Goal: Information Seeking & Learning: Learn about a topic

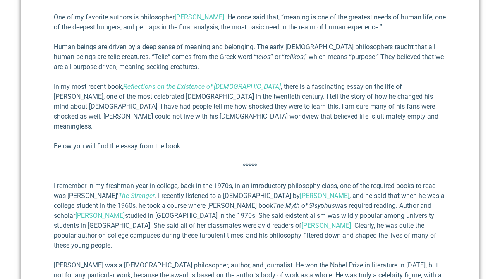
scroll to position [319, 0]
click at [162, 204] on p "I remember in my freshman year in college, back in the 1970s, in an introductor…" at bounding box center [250, 215] width 392 height 69
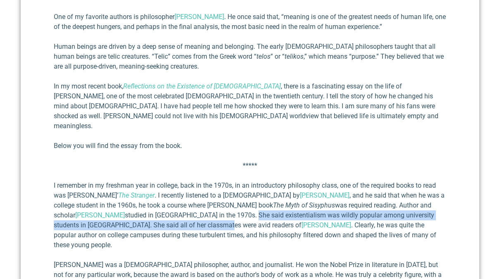
drag, startPoint x: 162, startPoint y: 204, endPoint x: 128, endPoint y: 219, distance: 36.5
click at [128, 219] on p "I remember in my freshman year in college, back in the 1970s, in an introductor…" at bounding box center [250, 215] width 392 height 69
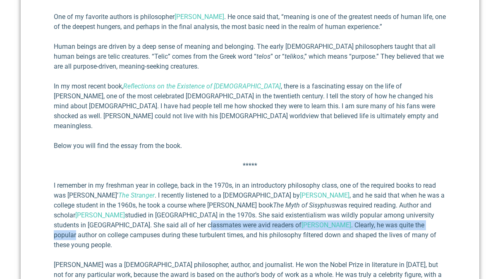
drag, startPoint x: 128, startPoint y: 219, endPoint x: 273, endPoint y: 213, distance: 144.8
click at [273, 213] on p "I remember in my freshman year in college, back in the 1970s, in an introductor…" at bounding box center [250, 215] width 392 height 69
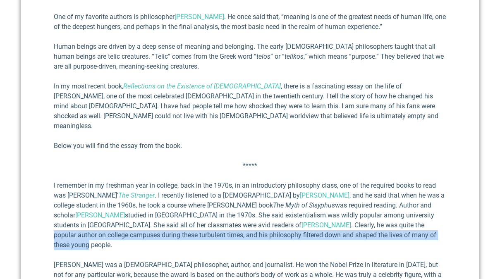
drag, startPoint x: 273, startPoint y: 213, endPoint x: 300, endPoint y: 226, distance: 30.1
click at [299, 226] on p "I remember in my freshman year in college, back in the 1970s, in an introductor…" at bounding box center [250, 215] width 392 height 69
click at [300, 225] on p "I remember in my freshman year in college, back in the 1970s, in an introductor…" at bounding box center [250, 215] width 392 height 69
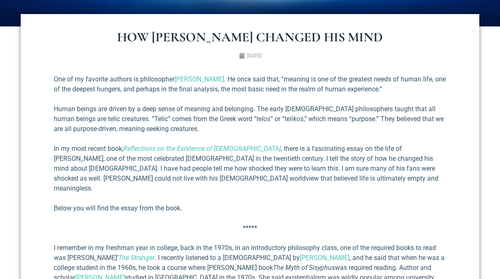
scroll to position [255, 0]
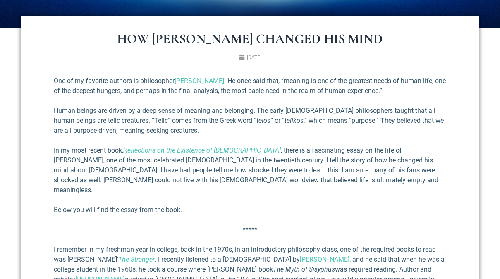
click at [90, 149] on p "In my most recent book, Reflections on the Existence of [DEMOGRAPHIC_DATA] , th…" at bounding box center [250, 170] width 392 height 50
drag, startPoint x: 90, startPoint y: 149, endPoint x: 105, endPoint y: 148, distance: 15.3
click at [105, 148] on p "In my most recent book, Reflections on the Existence of [DEMOGRAPHIC_DATA] , th…" at bounding box center [250, 170] width 392 height 50
click at [84, 158] on p "In my most recent book, Reflections on the Existence of [DEMOGRAPHIC_DATA] , th…" at bounding box center [250, 170] width 392 height 50
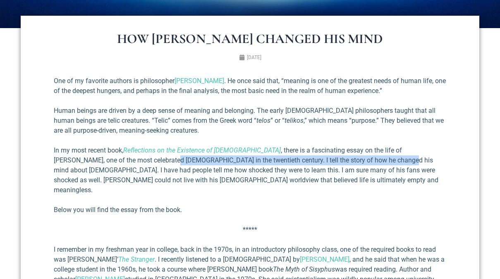
drag, startPoint x: 84, startPoint y: 158, endPoint x: 307, endPoint y: 161, distance: 222.4
click at [307, 162] on p "In my most recent book, Reflections on the Existence of [DEMOGRAPHIC_DATA] , th…" at bounding box center [250, 170] width 392 height 50
click at [307, 161] on p "In my most recent book, Reflections on the Existence of [DEMOGRAPHIC_DATA] , th…" at bounding box center [250, 170] width 392 height 50
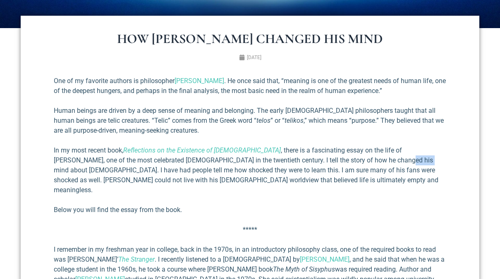
drag, startPoint x: 307, startPoint y: 161, endPoint x: 326, endPoint y: 159, distance: 19.1
click at [326, 159] on p "In my most recent book, Reflections on the Existence of [DEMOGRAPHIC_DATA] , th…" at bounding box center [250, 170] width 392 height 50
drag, startPoint x: 326, startPoint y: 159, endPoint x: 181, endPoint y: 160, distance: 144.2
click at [181, 160] on p "In my most recent book, Reflections on the Existence of [DEMOGRAPHIC_DATA] , th…" at bounding box center [250, 170] width 392 height 50
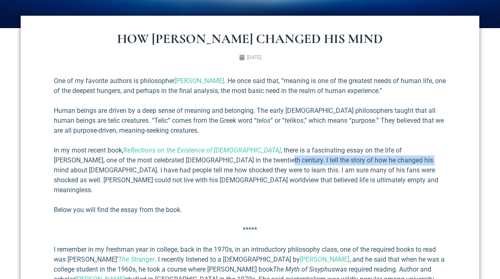
click at [181, 160] on p "In my most recent book, Reflections on the Existence of [DEMOGRAPHIC_DATA] , th…" at bounding box center [250, 170] width 392 height 50
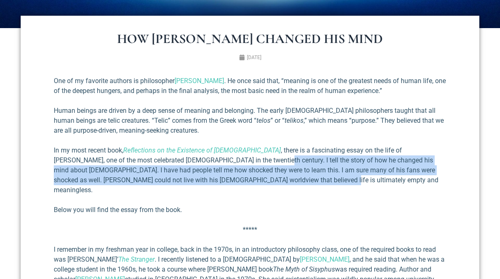
drag, startPoint x: 181, startPoint y: 160, endPoint x: 204, endPoint y: 177, distance: 28.7
click at [204, 177] on p "In my most recent book, Reflections on the Existence of [DEMOGRAPHIC_DATA] , th…" at bounding box center [250, 170] width 392 height 50
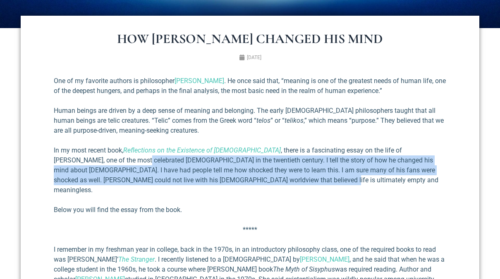
drag, startPoint x: 204, startPoint y: 177, endPoint x: 59, endPoint y: 157, distance: 146.5
click at [59, 157] on p "In my most recent book, Reflections on the Existence of [DEMOGRAPHIC_DATA] , th…" at bounding box center [250, 170] width 392 height 50
click at [58, 156] on p "In my most recent book, Reflections on the Existence of [DEMOGRAPHIC_DATA] , th…" at bounding box center [250, 170] width 392 height 50
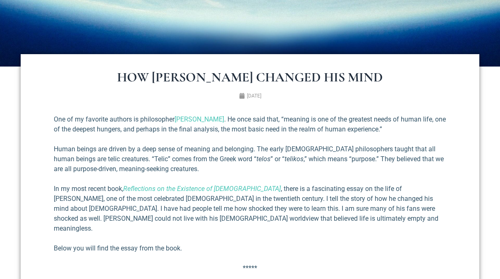
scroll to position [233, 0]
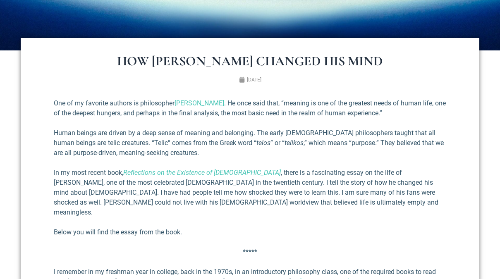
click at [257, 183] on p "In my most recent book, Reflections on the Existence of [DEMOGRAPHIC_DATA] , th…" at bounding box center [250, 193] width 392 height 50
click at [262, 173] on p "In my most recent book, Reflections on the Existence of [DEMOGRAPHIC_DATA] , th…" at bounding box center [250, 193] width 392 height 50
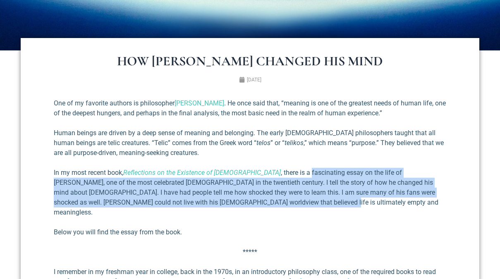
drag, startPoint x: 262, startPoint y: 173, endPoint x: 183, endPoint y: 200, distance: 83.3
click at [183, 200] on p "In my most recent book, Reflections on the Existence of [DEMOGRAPHIC_DATA] , th…" at bounding box center [250, 193] width 392 height 50
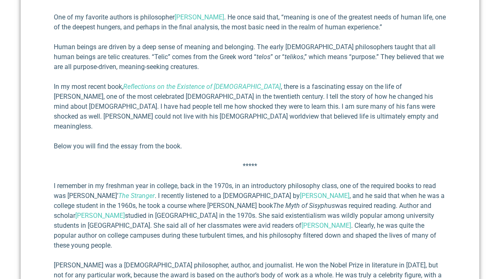
scroll to position [348, 0]
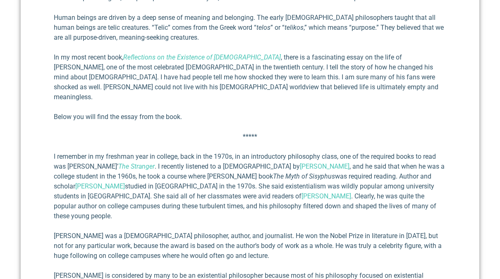
click at [74, 112] on p "Below you will find the essay from the book." at bounding box center [250, 117] width 392 height 10
drag, startPoint x: 74, startPoint y: 105, endPoint x: 172, endPoint y: 111, distance: 98.2
click at [172, 112] on p "Below you will find the essay from the book." at bounding box center [250, 117] width 392 height 10
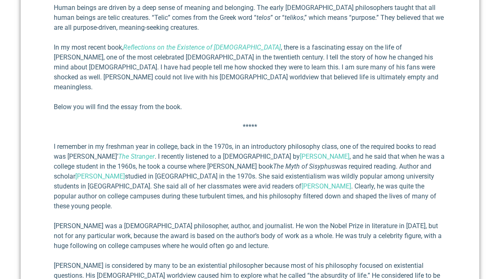
scroll to position [367, 0]
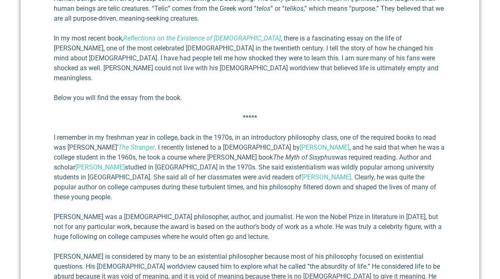
click at [213, 166] on p "I remember in my freshman year in college, back in the 1970s, in an introductor…" at bounding box center [250, 167] width 392 height 69
drag, startPoint x: 213, startPoint y: 166, endPoint x: 339, endPoint y: 165, distance: 126.5
click at [331, 163] on p "I remember in my freshman year in college, back in the 1970s, in an introductor…" at bounding box center [250, 167] width 392 height 69
click at [340, 165] on p "I remember in my freshman year in college, back in the 1970s, in an introductor…" at bounding box center [250, 167] width 392 height 69
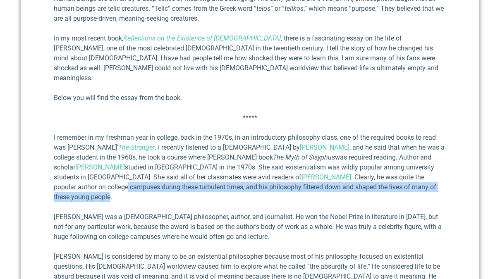
drag, startPoint x: 340, startPoint y: 164, endPoint x: 317, endPoint y: 177, distance: 26.5
click at [317, 177] on p "I remember in my freshman year in college, back in the 1970s, in an introductor…" at bounding box center [250, 167] width 392 height 69
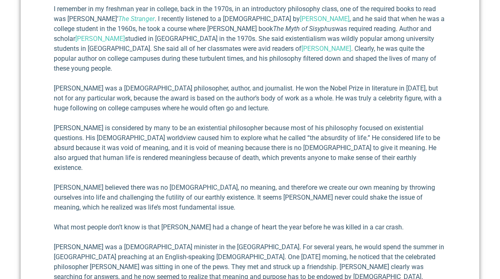
scroll to position [496, 0]
click at [171, 83] on p "[PERSON_NAME] was a [DEMOGRAPHIC_DATA] philosopher, author, and jour­nalist. He…" at bounding box center [250, 98] width 392 height 30
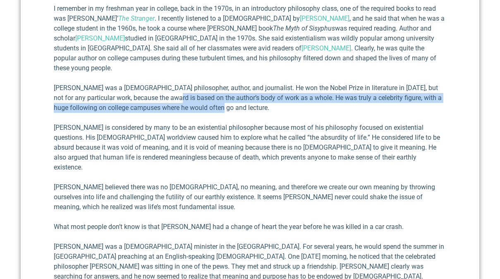
drag, startPoint x: 171, startPoint y: 78, endPoint x: 212, endPoint y: 88, distance: 42.0
click at [212, 88] on p "[PERSON_NAME] was a [DEMOGRAPHIC_DATA] philosopher, author, and jour­nalist. He…" at bounding box center [250, 98] width 392 height 30
drag, startPoint x: 212, startPoint y: 88, endPoint x: 76, endPoint y: 80, distance: 135.4
click at [76, 83] on p "[PERSON_NAME] was a [DEMOGRAPHIC_DATA] philosopher, author, and jour­nalist. He…" at bounding box center [250, 98] width 392 height 30
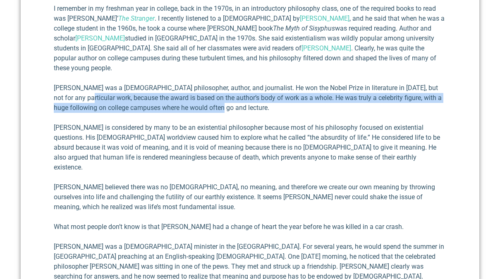
click at [76, 83] on p "[PERSON_NAME] was a [DEMOGRAPHIC_DATA] philosopher, author, and jour­nalist. He…" at bounding box center [250, 98] width 392 height 30
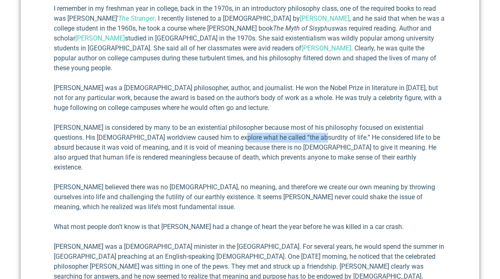
drag, startPoint x: 212, startPoint y: 116, endPoint x: 284, endPoint y: 121, distance: 71.6
click at [284, 123] on p "[PERSON_NAME] is considered by many to be an existential philos­opher because m…" at bounding box center [250, 148] width 392 height 50
click at [282, 123] on p "[PERSON_NAME] is considered by many to be an existential philos­opher because m…" at bounding box center [250, 148] width 392 height 50
drag, startPoint x: 283, startPoint y: 117, endPoint x: 221, endPoint y: 115, distance: 61.6
click at [221, 123] on p "[PERSON_NAME] is considered by many to be an existential philos­opher because m…" at bounding box center [250, 148] width 392 height 50
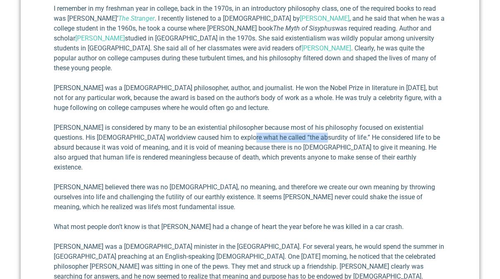
click at [222, 123] on p "[PERSON_NAME] is considered by many to be an existential philos­opher because m…" at bounding box center [250, 148] width 392 height 50
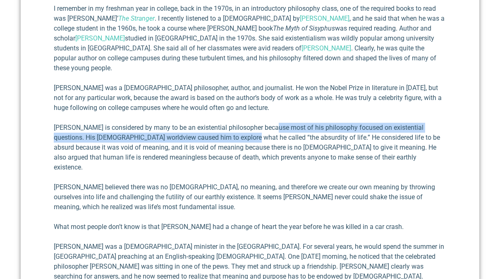
drag, startPoint x: 222, startPoint y: 115, endPoint x: 277, endPoint y: 112, distance: 55.0
click at [277, 123] on p "[PERSON_NAME] is considered by many to be an existential philos­opher because m…" at bounding box center [250, 148] width 392 height 50
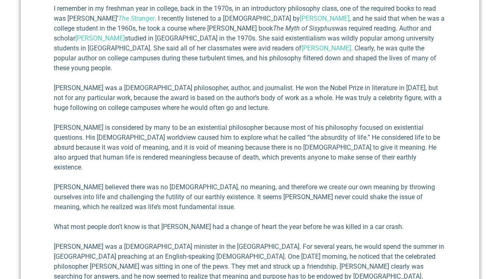
click at [278, 123] on p "[PERSON_NAME] is considered by many to be an existential philos­opher because m…" at bounding box center [250, 148] width 392 height 50
click at [113, 126] on p "[PERSON_NAME] is considered by many to be an existential philos­opher because m…" at bounding box center [250, 148] width 392 height 50
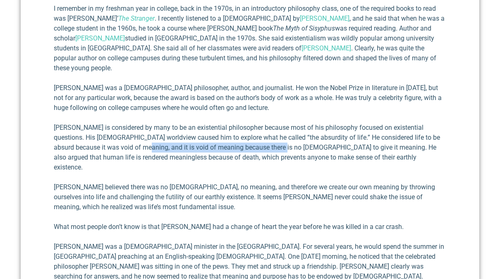
drag, startPoint x: 113, startPoint y: 126, endPoint x: 240, endPoint y: 127, distance: 127.3
click at [240, 127] on p "[PERSON_NAME] is considered by many to be an existential philos­opher because m…" at bounding box center [250, 148] width 392 height 50
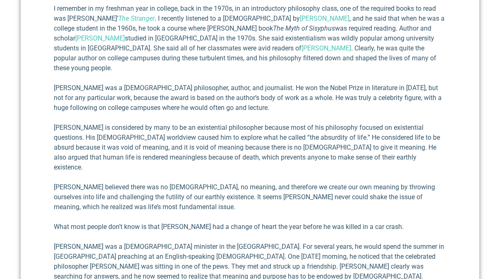
click at [265, 131] on p "[PERSON_NAME] is considered by many to be an existential philos­opher because m…" at bounding box center [250, 148] width 392 height 50
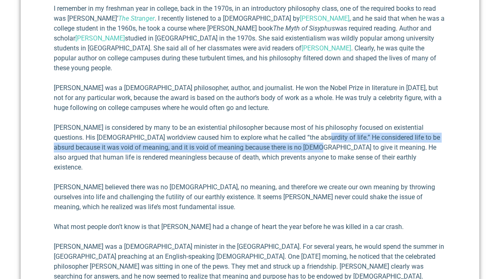
drag, startPoint x: 265, startPoint y: 131, endPoint x: 291, endPoint y: 119, distance: 28.3
click at [291, 123] on p "[PERSON_NAME] is considered by many to be an existential philos­opher because m…" at bounding box center [250, 148] width 392 height 50
drag, startPoint x: 291, startPoint y: 119, endPoint x: 276, endPoint y: 128, distance: 17.4
click at [276, 128] on p "[PERSON_NAME] is considered by many to be an existential philos­opher because m…" at bounding box center [250, 148] width 392 height 50
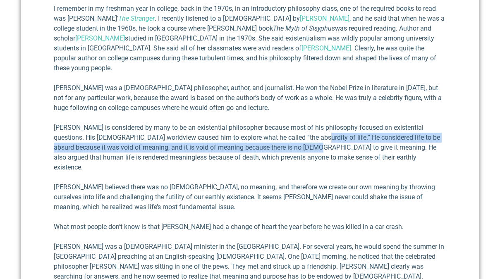
click at [290, 123] on p "[PERSON_NAME] is considered by many to be an existential philos­opher because m…" at bounding box center [250, 148] width 392 height 50
drag, startPoint x: 290, startPoint y: 113, endPoint x: 276, endPoint y: 126, distance: 18.7
click at [276, 126] on p "[PERSON_NAME] is considered by many to be an existential philos­opher because m…" at bounding box center [250, 148] width 392 height 50
drag, startPoint x: 276, startPoint y: 126, endPoint x: 289, endPoint y: 114, distance: 17.8
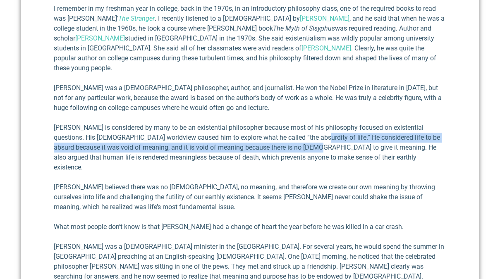
click at [289, 123] on p "[PERSON_NAME] is considered by many to be an existential philos­opher because m…" at bounding box center [250, 148] width 392 height 50
click at [288, 123] on p "[PERSON_NAME] is considered by many to be an existential philos­opher because m…" at bounding box center [250, 148] width 392 height 50
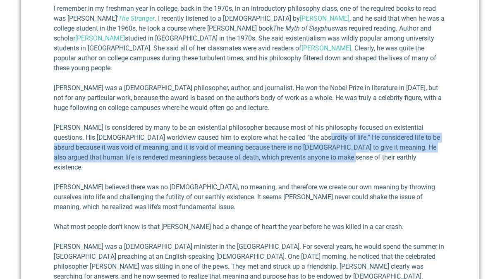
drag, startPoint x: 288, startPoint y: 116, endPoint x: 324, endPoint y: 138, distance: 42.5
click at [324, 138] on p "[PERSON_NAME] is considered by many to be an existential philos­opher because m…" at bounding box center [250, 148] width 392 height 50
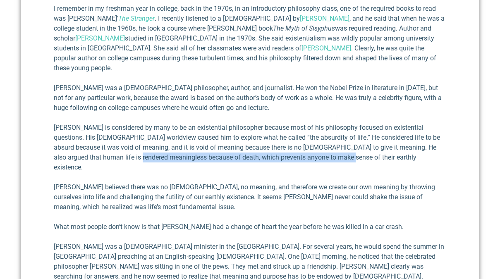
drag, startPoint x: 324, startPoint y: 138, endPoint x: 133, endPoint y: 133, distance: 191.0
click at [133, 133] on p "[PERSON_NAME] is considered by many to be an existential philos­opher because m…" at bounding box center [250, 148] width 392 height 50
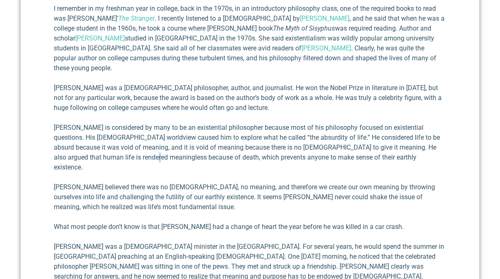
click at [143, 136] on p "[PERSON_NAME] is considered by many to be an existential philos­opher because m…" at bounding box center [250, 148] width 392 height 50
click at [109, 141] on p "[PERSON_NAME] is considered by many to be an existential philos­opher because m…" at bounding box center [250, 148] width 392 height 50
click at [110, 137] on p "[PERSON_NAME] is considered by many to be an existential philos­opher because m…" at bounding box center [250, 148] width 392 height 50
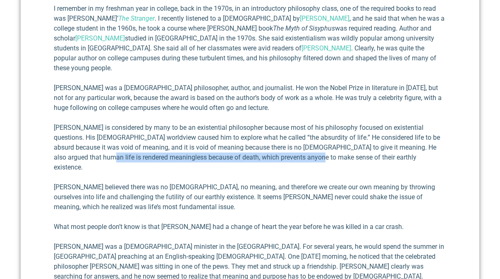
drag, startPoint x: 110, startPoint y: 137, endPoint x: 308, endPoint y: 139, distance: 198.0
click at [303, 139] on p "[PERSON_NAME] is considered by many to be an existential philos­opher because m…" at bounding box center [250, 148] width 392 height 50
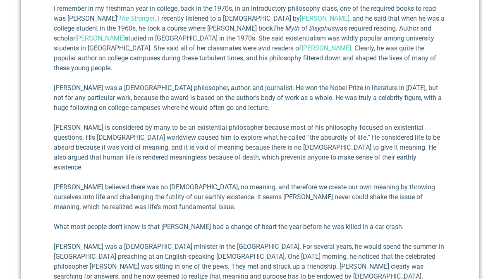
click at [315, 137] on p "[PERSON_NAME] is considered by many to be an existential philos­opher because m…" at bounding box center [250, 148] width 392 height 50
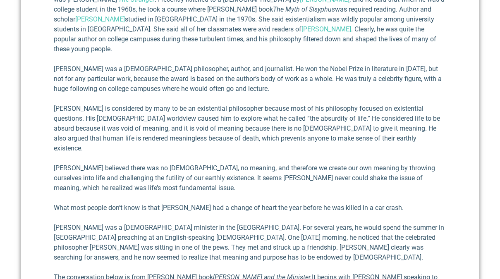
scroll to position [523, 0]
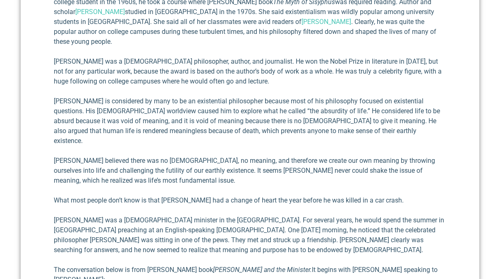
click at [284, 156] on p "[PERSON_NAME] believed there was no [DEMOGRAPHIC_DATA], no meaning, and there­f…" at bounding box center [250, 171] width 392 height 30
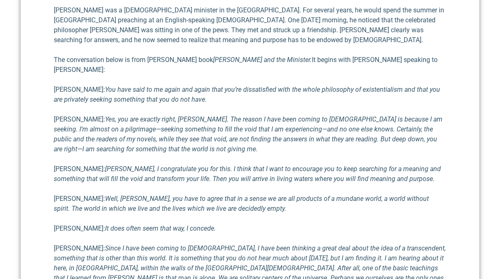
scroll to position [733, 0]
click at [90, 164] on em "[PERSON_NAME], I congratulate you for this. I think that I want to en­courage y…" at bounding box center [247, 173] width 387 height 18
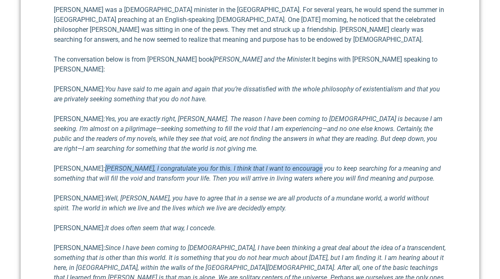
drag, startPoint x: 90, startPoint y: 129, endPoint x: 283, endPoint y: 131, distance: 193.0
click at [283, 164] on em "[PERSON_NAME], I congratulate you for this. I think that I want to en­courage y…" at bounding box center [247, 173] width 387 height 18
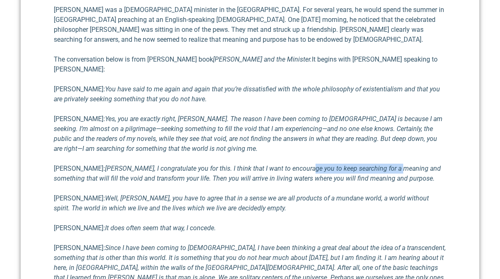
drag, startPoint x: 283, startPoint y: 131, endPoint x: 360, endPoint y: 131, distance: 77.3
click at [360, 164] on em "[PERSON_NAME], I congratulate you for this. I think that I want to en­courage y…" at bounding box center [247, 173] width 387 height 18
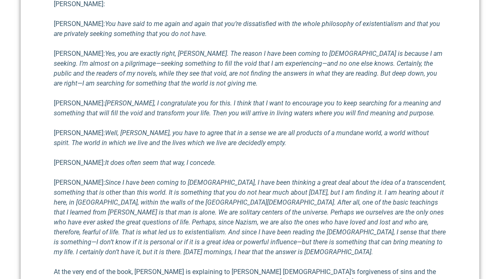
scroll to position [804, 0]
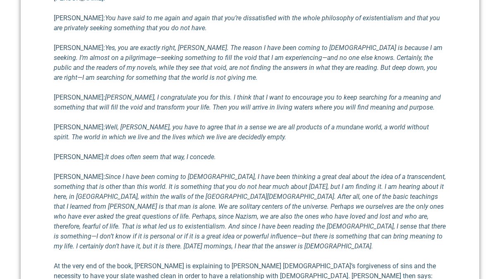
click at [101, 123] on em "Well, [PERSON_NAME], you have to agree that in a sense we are all products of a…" at bounding box center [241, 132] width 375 height 18
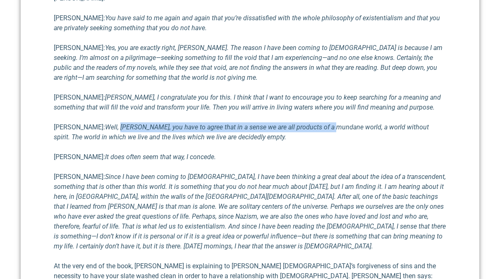
drag, startPoint x: 101, startPoint y: 86, endPoint x: 294, endPoint y: 85, distance: 193.0
click at [294, 123] on em "Well, [PERSON_NAME], you have to agree that in a sense we are all products of a…" at bounding box center [241, 132] width 375 height 18
drag, startPoint x: 294, startPoint y: 85, endPoint x: 66, endPoint y: 85, distance: 228.1
click at [66, 122] on p "[PERSON_NAME]: Well, [PERSON_NAME], you have to agree that in a sense we are al…" at bounding box center [250, 132] width 392 height 20
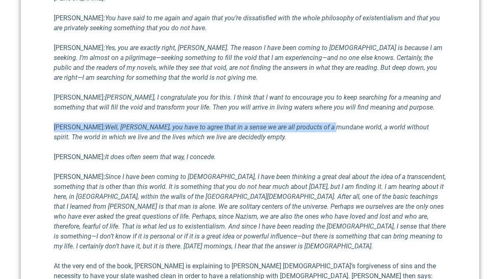
click at [66, 122] on p "[PERSON_NAME]: Well, [PERSON_NAME], you have to agree that in a sense we are al…" at bounding box center [250, 132] width 392 height 20
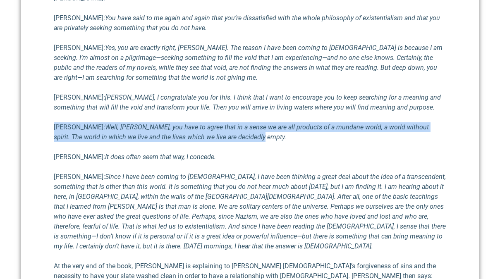
drag, startPoint x: 66, startPoint y: 85, endPoint x: 228, endPoint y: 98, distance: 162.1
click at [228, 122] on p "[PERSON_NAME]: Well, [PERSON_NAME], you have to agree that in a sense we are al…" at bounding box center [250, 132] width 392 height 20
click at [228, 123] on em "Well, [PERSON_NAME], you have to agree that in a sense we are all products of a…" at bounding box center [241, 132] width 375 height 18
drag, startPoint x: 228, startPoint y: 98, endPoint x: 72, endPoint y: 80, distance: 156.5
click at [73, 80] on div "One of my favorite authors is philosopher [PERSON_NAME] . He once said that, “m…" at bounding box center [250, 31] width 392 height 1009
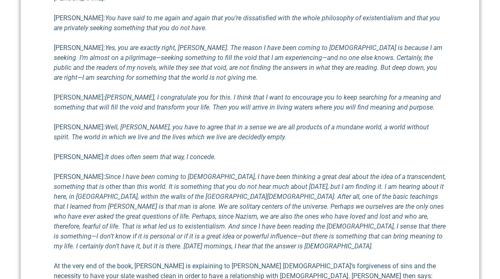
click at [110, 125] on div "One of my favorite authors is philosopher [PERSON_NAME] . He once said that, “m…" at bounding box center [250, 31] width 392 height 1009
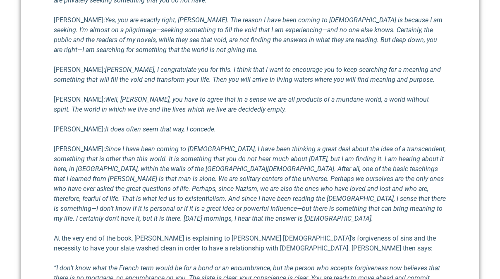
scroll to position [844, 0]
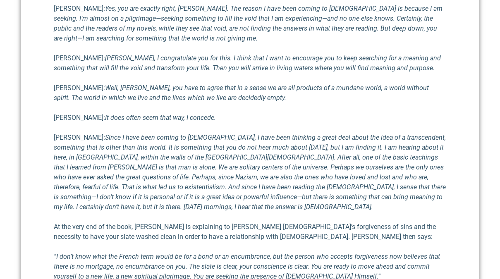
click at [83, 133] on em "Since I have been coming to [DEMOGRAPHIC_DATA], I have been thinking a great de…" at bounding box center [250, 171] width 392 height 77
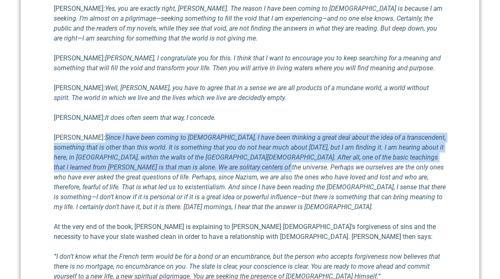
drag, startPoint x: 83, startPoint y: 98, endPoint x: 209, endPoint y: 125, distance: 128.0
click at [209, 133] on em "Since I have been coming to [DEMOGRAPHIC_DATA], I have been thinking a great de…" at bounding box center [250, 171] width 392 height 77
click at [208, 133] on em "Since I have been coming to [DEMOGRAPHIC_DATA], I have been thinking a great de…" at bounding box center [250, 171] width 392 height 77
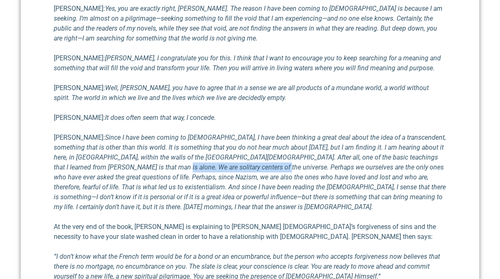
drag, startPoint x: 203, startPoint y: 127, endPoint x: 119, endPoint y: 123, distance: 83.2
click at [119, 133] on p "[PERSON_NAME]: Since I have been coming to [DEMOGRAPHIC_DATA], I have been thin…" at bounding box center [250, 172] width 392 height 79
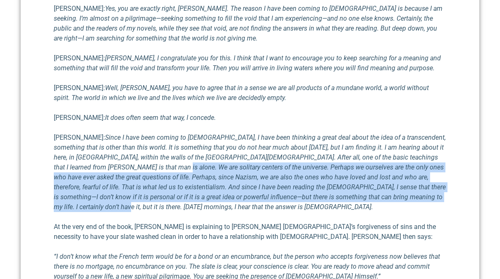
drag, startPoint x: 119, startPoint y: 123, endPoint x: 398, endPoint y: 158, distance: 280.8
click at [398, 158] on p "[PERSON_NAME]: Since I have been coming to [DEMOGRAPHIC_DATA], I have been thin…" at bounding box center [250, 172] width 392 height 79
click at [397, 157] on em "Since I have been coming to [DEMOGRAPHIC_DATA], I have been thinking a great de…" at bounding box center [250, 171] width 392 height 77
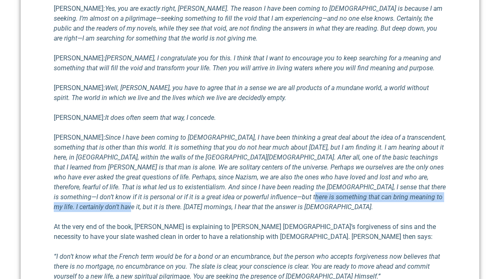
drag, startPoint x: 397, startPoint y: 157, endPoint x: 212, endPoint y: 155, distance: 184.8
click at [218, 156] on em "Since I have been coming to [DEMOGRAPHIC_DATA], I have been thinking a great de…" at bounding box center [250, 171] width 392 height 77
click at [212, 155] on em "Since I have been coming to [DEMOGRAPHIC_DATA], I have been thinking a great de…" at bounding box center [250, 171] width 392 height 77
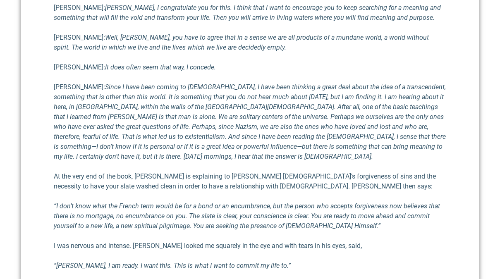
scroll to position [900, 0]
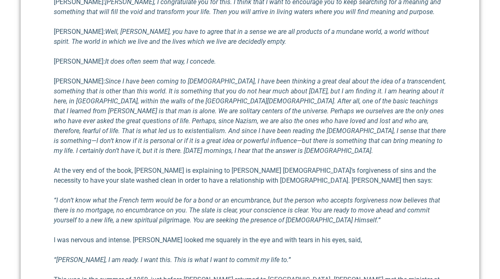
click at [153, 166] on p "At the very end of the book, [PERSON_NAME] is explaining to [PERSON_NAME] [DEMO…" at bounding box center [250, 176] width 392 height 20
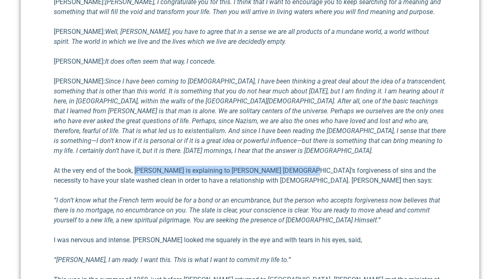
drag, startPoint x: 153, startPoint y: 124, endPoint x: 294, endPoint y: 117, distance: 141.1
click at [295, 166] on p "At the very end of the book, [PERSON_NAME] is explaining to [PERSON_NAME] [DEMO…" at bounding box center [250, 176] width 392 height 20
click at [294, 166] on p "At the very end of the book, [PERSON_NAME] is explaining to [PERSON_NAME] [DEMO…" at bounding box center [250, 176] width 392 height 20
drag, startPoint x: 294, startPoint y: 117, endPoint x: 99, endPoint y: 124, distance: 195.6
click at [99, 166] on p "At the very end of the book, [PERSON_NAME] is explaining to [PERSON_NAME] [DEMO…" at bounding box center [250, 176] width 392 height 20
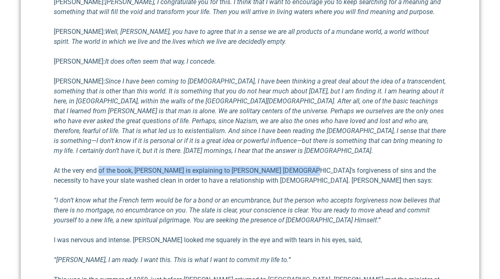
click at [107, 166] on p "At the very end of the book, [PERSON_NAME] is explaining to [PERSON_NAME] [DEMO…" at bounding box center [250, 176] width 392 height 20
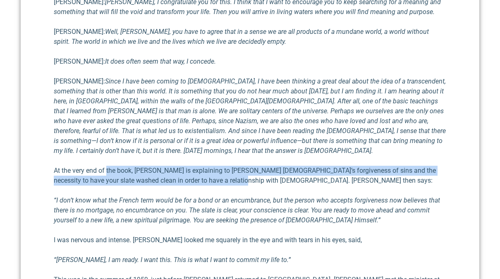
drag, startPoint x: 107, startPoint y: 120, endPoint x: 239, endPoint y: 131, distance: 132.3
click at [238, 166] on p "At the very end of the book, [PERSON_NAME] is explaining to [PERSON_NAME] [DEMO…" at bounding box center [250, 176] width 392 height 20
click at [239, 166] on p "At the very end of the book, [PERSON_NAME] is explaining to [PERSON_NAME] [DEMO…" at bounding box center [250, 176] width 392 height 20
drag, startPoint x: 239, startPoint y: 131, endPoint x: 43, endPoint y: 120, distance: 196.2
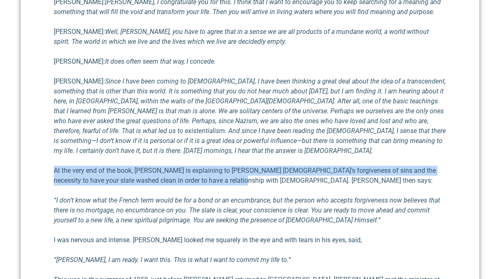
click at [66, 166] on p "At the very end of the book, [PERSON_NAME] is explaining to [PERSON_NAME] [DEMO…" at bounding box center [250, 176] width 392 height 20
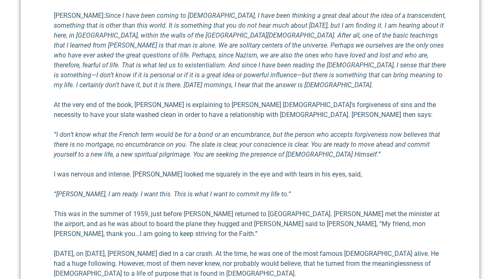
scroll to position [972, 0]
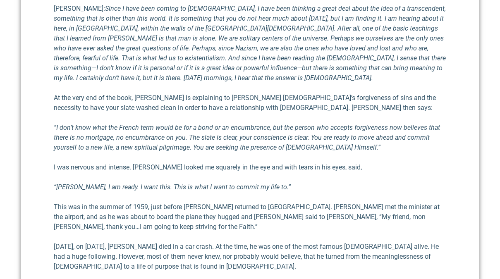
click at [151, 124] on em "“I don’t know what the French term would be for a bond or an encumbrance, but t…" at bounding box center [247, 138] width 386 height 28
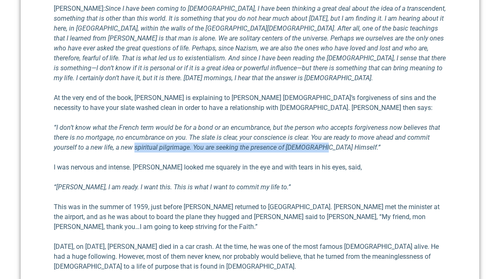
drag, startPoint x: 154, startPoint y: 97, endPoint x: 321, endPoint y: 95, distance: 167.4
click at [321, 124] on em "“I don’t know what the French term would be for a bond or an encumbrance, but t…" at bounding box center [247, 138] width 386 height 28
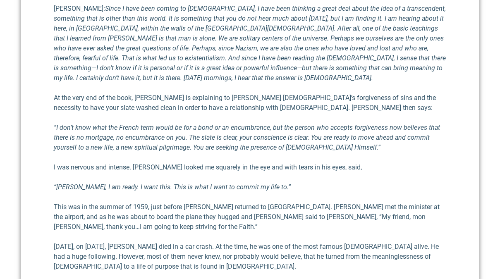
click at [87, 162] on p "I was nervous and intense. [PERSON_NAME] looked me squarely in the eye and with…" at bounding box center [250, 167] width 392 height 10
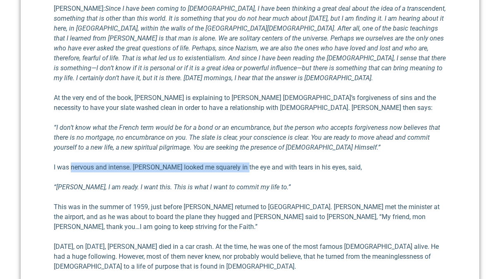
drag, startPoint x: 87, startPoint y: 118, endPoint x: 231, endPoint y: 119, distance: 143.8
click at [231, 162] on p "I was nervous and intense. [PERSON_NAME] looked me squarely in the eye and with…" at bounding box center [250, 167] width 392 height 10
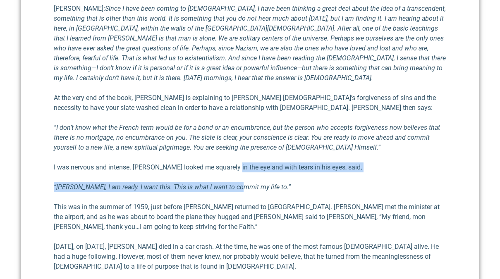
drag, startPoint x: 231, startPoint y: 119, endPoint x: 239, endPoint y: 141, distance: 23.4
click at [241, 183] on em "“[PERSON_NAME], I am ready. I want this. This is what I want to commit my life …" at bounding box center [172, 187] width 237 height 8
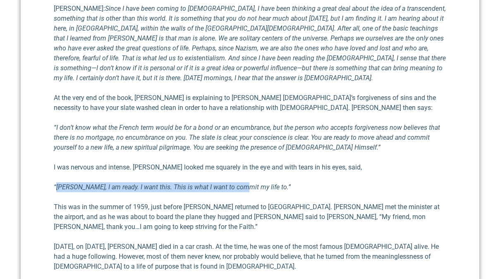
drag, startPoint x: 241, startPoint y: 140, endPoint x: 63, endPoint y: 135, distance: 177.4
click at [63, 183] on em "“[PERSON_NAME], I am ready. I want this. This is what I want to commit my life …" at bounding box center [172, 187] width 237 height 8
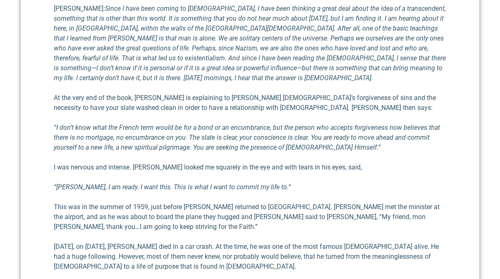
click at [63, 183] on em "“[PERSON_NAME], I am ready. I want this. This is what I want to commit my life …" at bounding box center [172, 187] width 237 height 8
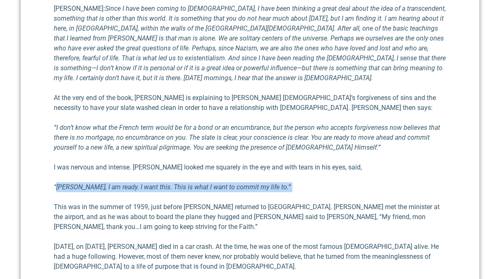
drag, startPoint x: 63, startPoint y: 135, endPoint x: 261, endPoint y: 139, distance: 198.4
click at [261, 183] on em "“[PERSON_NAME], I am ready. I want this. This is what I want to commit my life …" at bounding box center [172, 187] width 237 height 8
drag, startPoint x: 261, startPoint y: 139, endPoint x: 72, endPoint y: 124, distance: 189.9
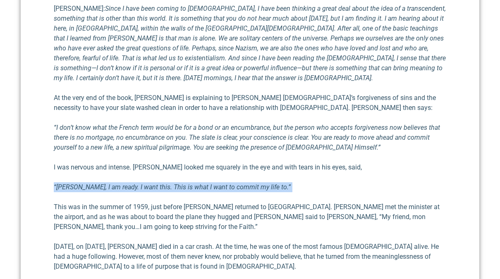
click at [64, 183] on em "“[PERSON_NAME], I am ready. I want this. This is what I want to commit my life …" at bounding box center [172, 187] width 237 height 8
drag, startPoint x: 64, startPoint y: 133, endPoint x: 260, endPoint y: 136, distance: 195.9
click at [260, 183] on em "“[PERSON_NAME], I am ready. I want this. This is what I want to commit my life …" at bounding box center [172, 187] width 237 height 8
drag, startPoint x: 260, startPoint y: 136, endPoint x: 63, endPoint y: 129, distance: 197.6
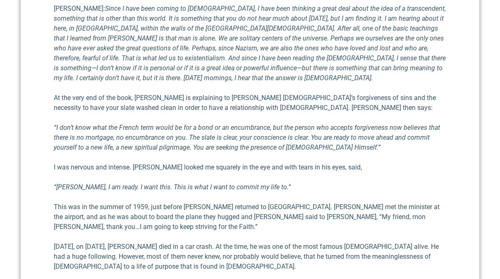
click at [67, 183] on em "“[PERSON_NAME], I am ready. I want this. This is what I want to commit my life …" at bounding box center [172, 187] width 237 height 8
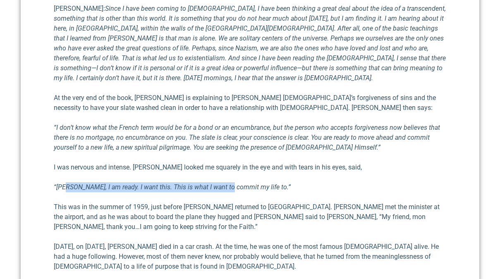
drag, startPoint x: 68, startPoint y: 139, endPoint x: 226, endPoint y: 133, distance: 158.0
click at [222, 183] on em "“[PERSON_NAME], I am ready. I want this. This is what I want to commit my life …" at bounding box center [172, 187] width 237 height 8
click at [226, 183] on em "“[PERSON_NAME], I am ready. I want this. This is what I want to commit my life …" at bounding box center [172, 187] width 237 height 8
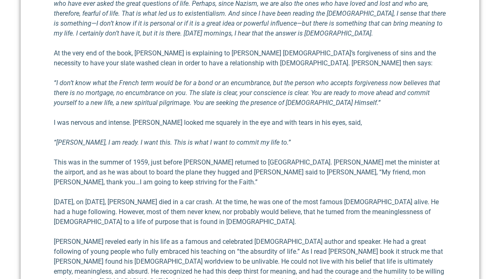
scroll to position [1022, 0]
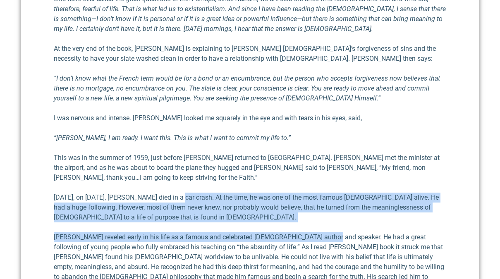
drag, startPoint x: 179, startPoint y: 148, endPoint x: 322, endPoint y: 190, distance: 149.5
click at [322, 232] on p "[PERSON_NAME] reveled early in his life as a famous and cele­brated [DEMOGRAPHI…" at bounding box center [250, 262] width 392 height 60
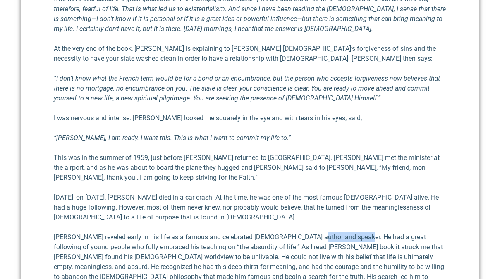
drag, startPoint x: 322, startPoint y: 190, endPoint x: 344, endPoint y: 184, distance: 22.7
click at [343, 232] on p "[PERSON_NAME] reveled early in his life as a famous and cele­brated [DEMOGRAPHI…" at bounding box center [250, 262] width 392 height 60
click at [344, 232] on p "[PERSON_NAME] reveled early in his life as a famous and cele­brated [DEMOGRAPHI…" at bounding box center [250, 262] width 392 height 60
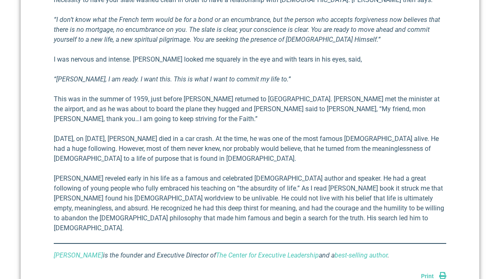
scroll to position [1089, 0]
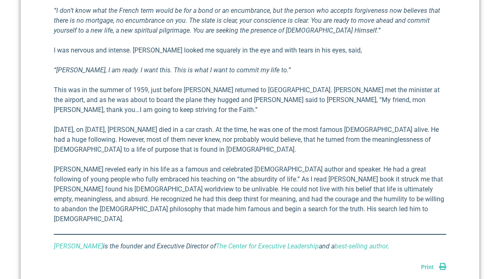
click at [178, 164] on p "[PERSON_NAME] reveled early in his life as a famous and cele­brated [DEMOGRAPHI…" at bounding box center [250, 194] width 392 height 60
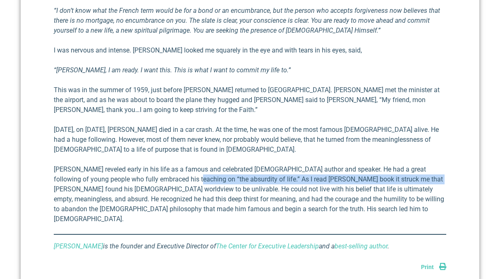
drag, startPoint x: 178, startPoint y: 128, endPoint x: 418, endPoint y: 129, distance: 239.7
click at [418, 164] on p "[PERSON_NAME] reveled early in his life as a famous and cele­brated [DEMOGRAPHI…" at bounding box center [250, 194] width 392 height 60
click at [419, 164] on p "[PERSON_NAME] reveled early in his life as a famous and cele­brated [DEMOGRAPHI…" at bounding box center [250, 194] width 392 height 60
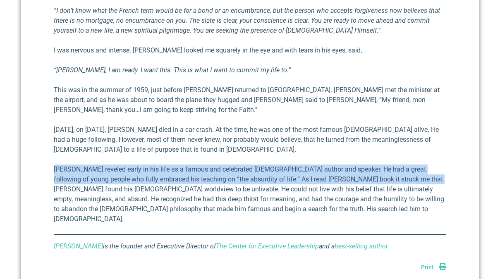
drag, startPoint x: 419, startPoint y: 129, endPoint x: 48, endPoint y: 117, distance: 370.5
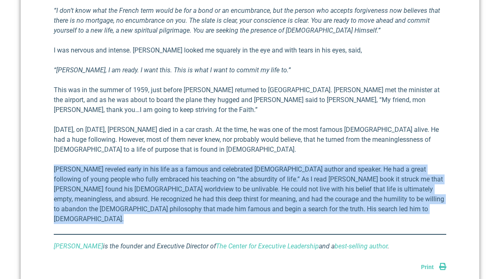
drag, startPoint x: 48, startPoint y: 117, endPoint x: 255, endPoint y: 162, distance: 211.3
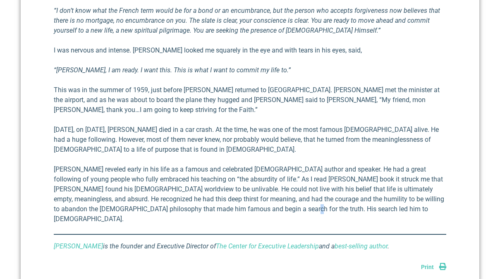
click at [244, 164] on p "[PERSON_NAME] reveled early in his life as a famous and cele­brated [DEMOGRAPHI…" at bounding box center [250, 194] width 392 height 60
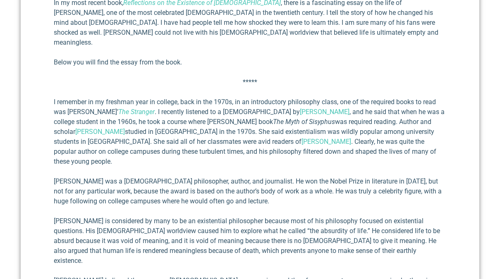
scroll to position [0, 0]
